Goal: Transaction & Acquisition: Obtain resource

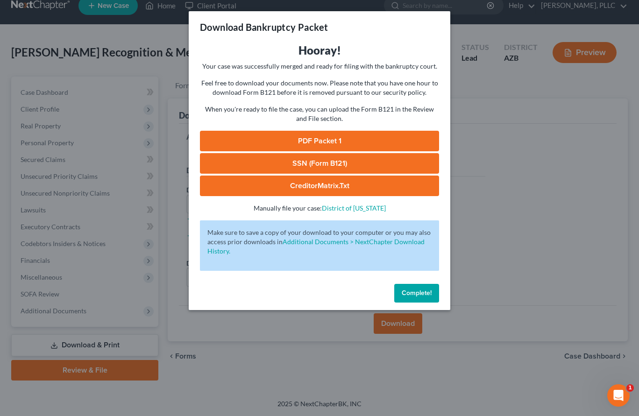
click at [402, 289] on span "Complete!" at bounding box center [417, 293] width 30 height 8
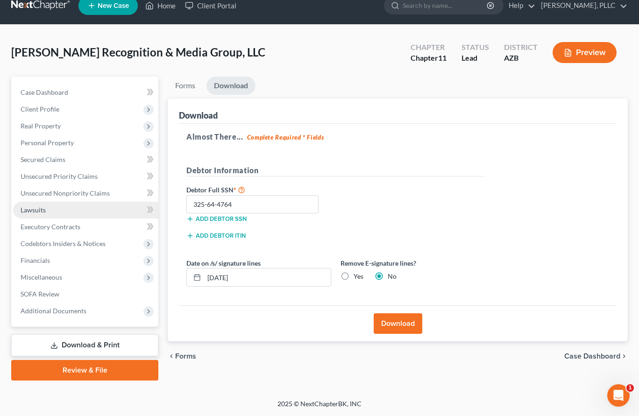
click at [52, 205] on link "Lawsuits" at bounding box center [85, 210] width 145 height 17
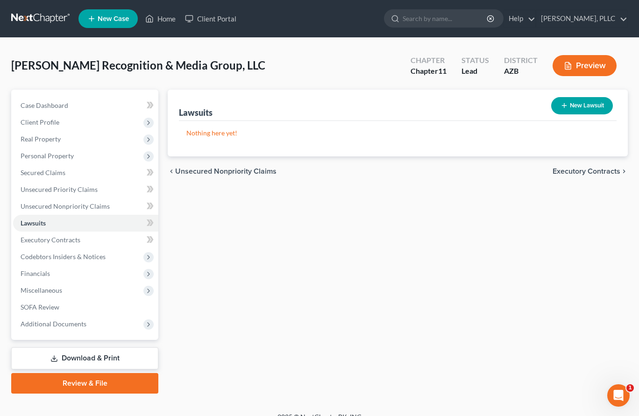
click at [68, 362] on link "Download & Print" at bounding box center [84, 359] width 147 height 22
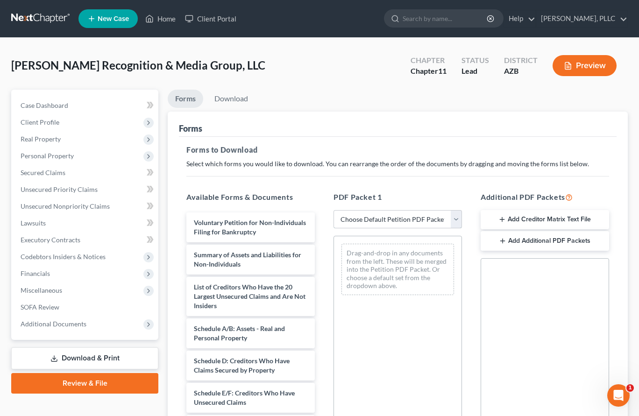
select select "0"
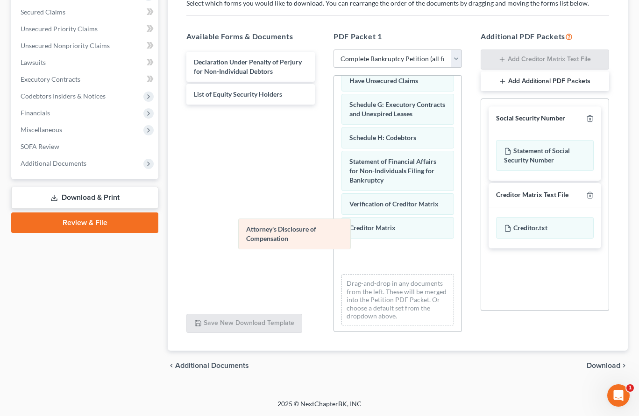
scroll to position [164, 0]
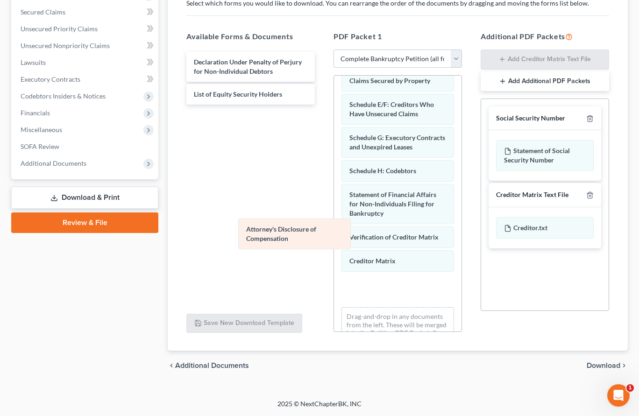
drag, startPoint x: 383, startPoint y: 255, endPoint x: 202, endPoint y: 181, distance: 195.3
click at [334, 182] on div "Attorney's Disclosure of Compensation Voluntary Petition for Non-Individuals Fi…" at bounding box center [398, 138] width 128 height 455
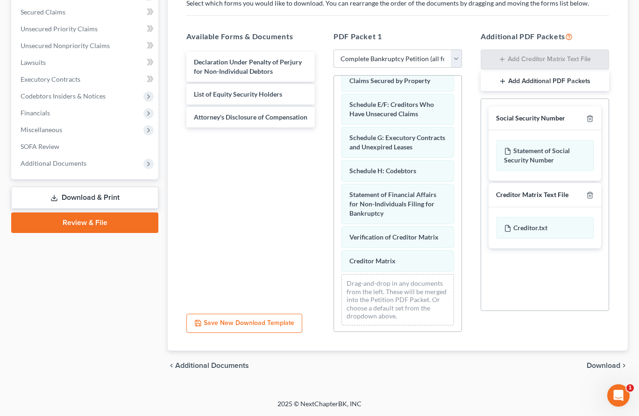
click at [599, 364] on span "Download" at bounding box center [604, 365] width 34 height 7
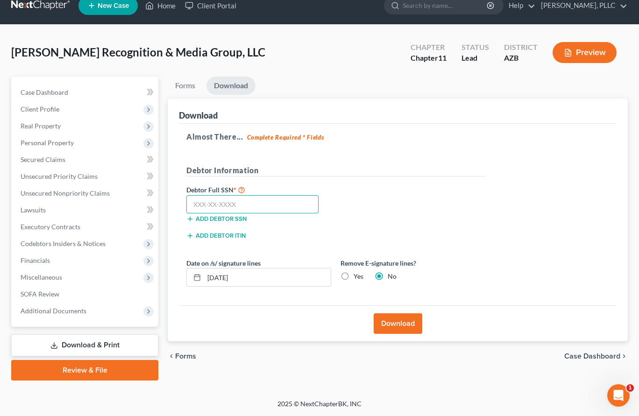
click at [297, 202] on input "text" at bounding box center [252, 204] width 132 height 19
type input "835-79-2378"
click at [401, 322] on button "Download" at bounding box center [398, 324] width 49 height 21
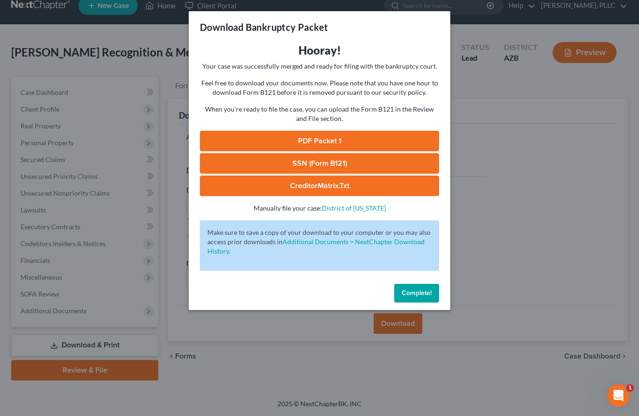
click at [325, 140] on link "PDF Packet 1" at bounding box center [319, 141] width 239 height 21
click at [429, 284] on div "Complete!" at bounding box center [320, 295] width 262 height 30
click at [422, 290] on span "Complete!" at bounding box center [417, 293] width 30 height 8
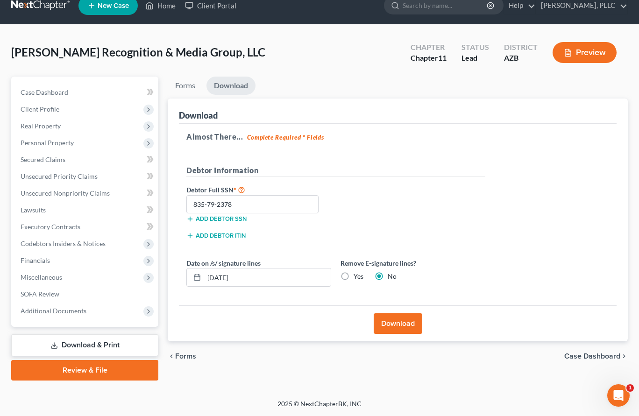
click at [55, 8] on link at bounding box center [41, 5] width 60 height 17
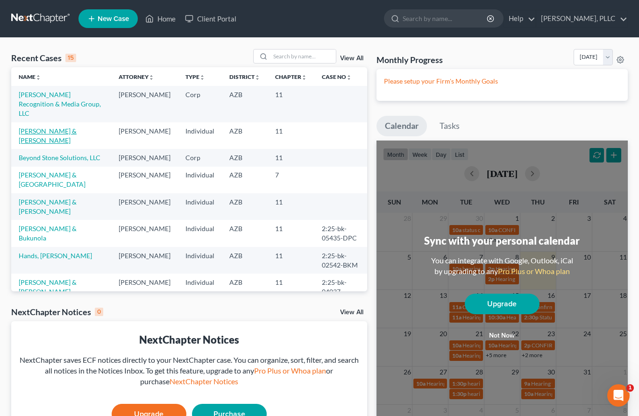
click at [53, 127] on link "Schaefer, John & Sandra" at bounding box center [48, 135] width 58 height 17
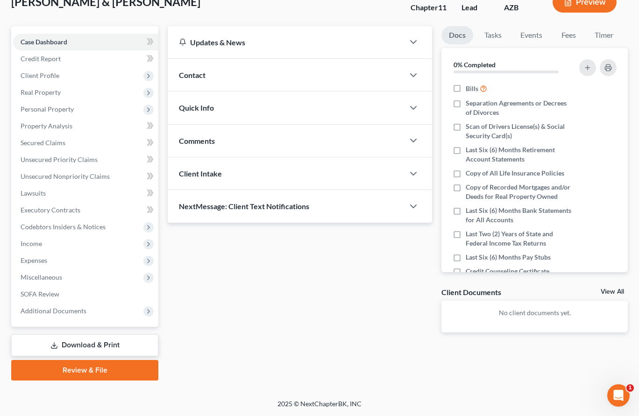
scroll to position [64, 0]
click at [71, 342] on link "Download & Print" at bounding box center [84, 346] width 147 height 22
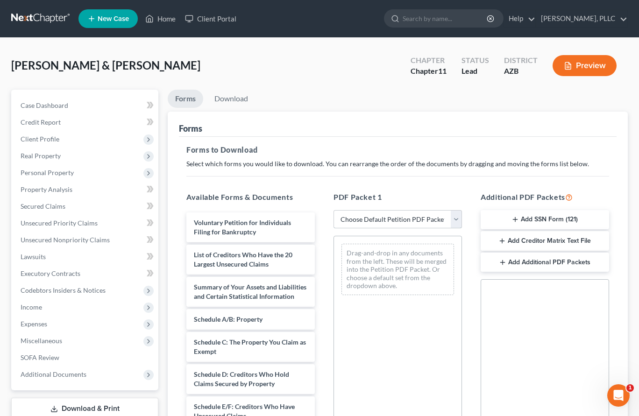
select select "0"
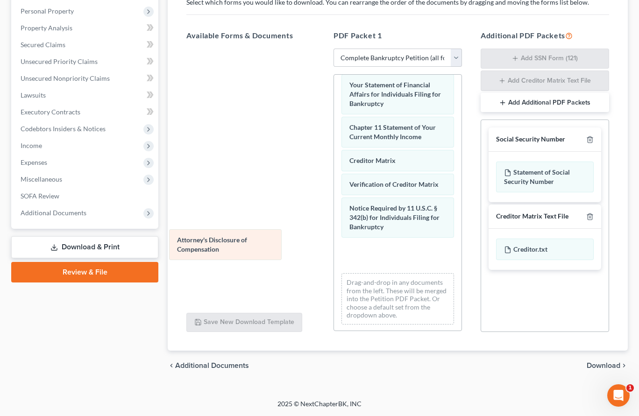
scroll to position [345, 0]
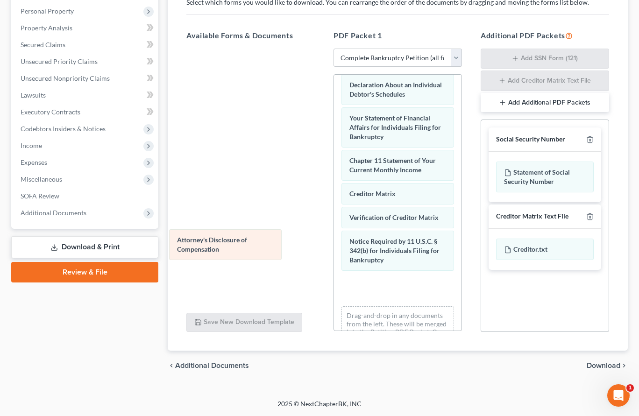
drag, startPoint x: 379, startPoint y: 257, endPoint x: 187, endPoint y: 225, distance: 194.7
click at [334, 226] on div "Attorney's Disclosure of Compensation Voluntary Petition for Individuals Filing…" at bounding box center [398, 48] width 128 height 636
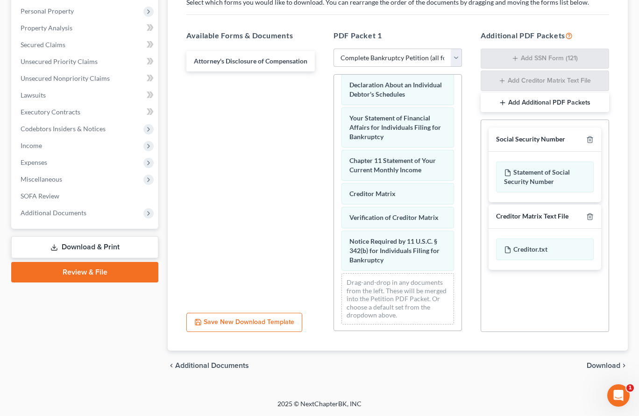
click at [597, 364] on span "Download" at bounding box center [604, 365] width 34 height 7
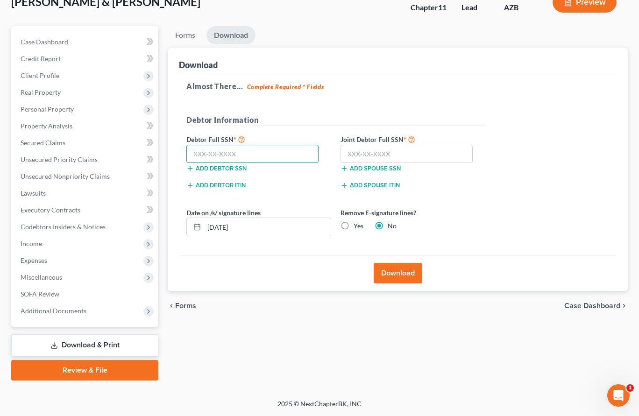
click at [286, 157] on input "text" at bounding box center [252, 154] width 132 height 19
type input "293-54-2973"
click at [391, 155] on input "text" at bounding box center [407, 154] width 132 height 19
type input "238-95-7665"
click at [403, 273] on button "Download" at bounding box center [398, 273] width 49 height 21
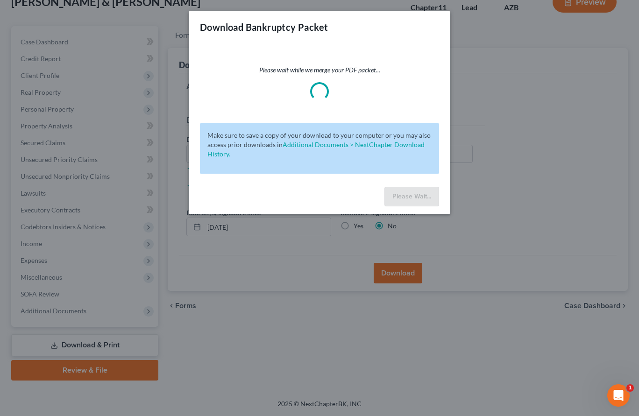
click at [403, 273] on div "Download Bankruptcy Packet Please wait while we merge your PDF packet... Make s…" at bounding box center [319, 208] width 639 height 416
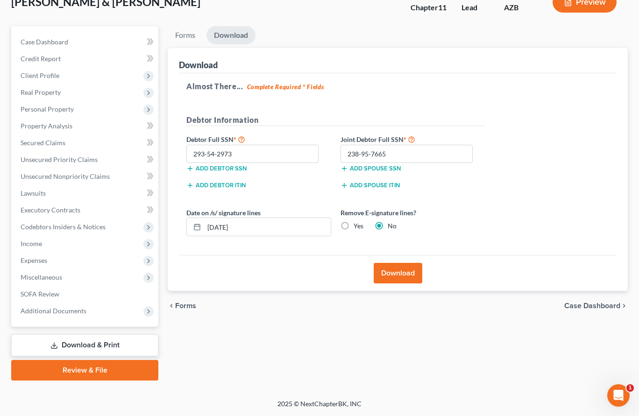
click at [390, 267] on button "Download" at bounding box center [398, 273] width 49 height 21
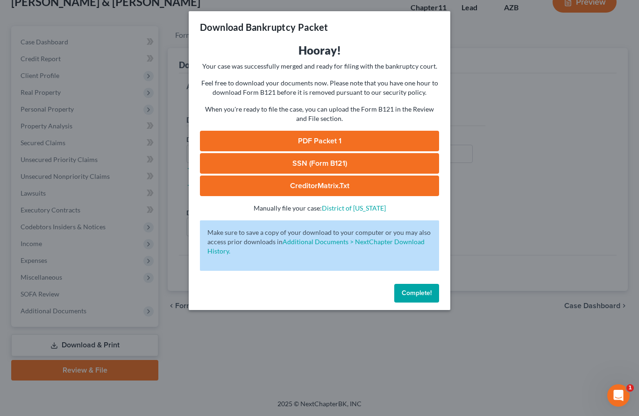
click at [333, 137] on link "PDF Packet 1" at bounding box center [319, 141] width 239 height 21
